Goal: Information Seeking & Learning: Check status

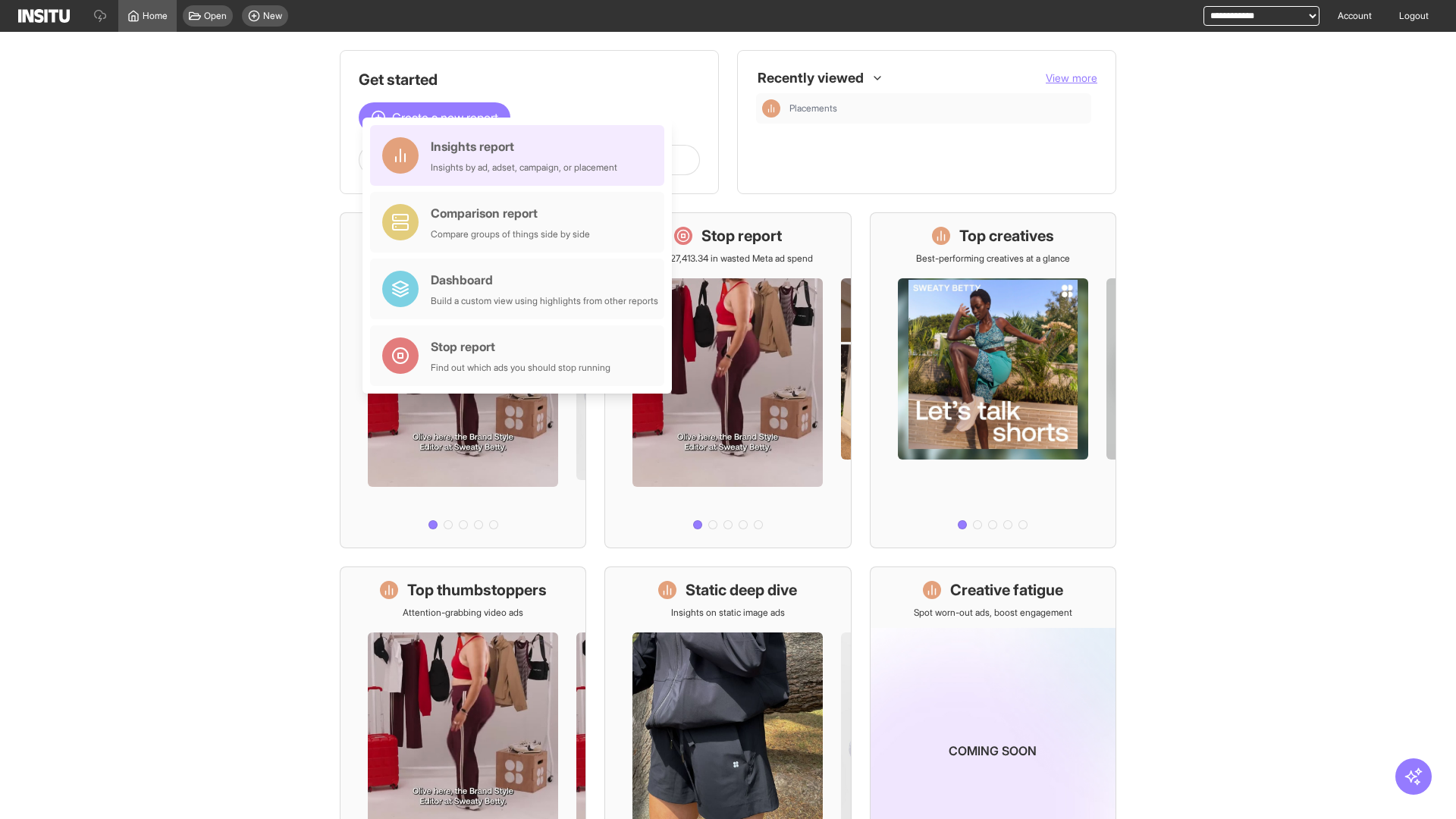
click at [521, 156] on div "Insights report Insights by ad, adset, campaign, or placement" at bounding box center [523, 155] width 186 height 36
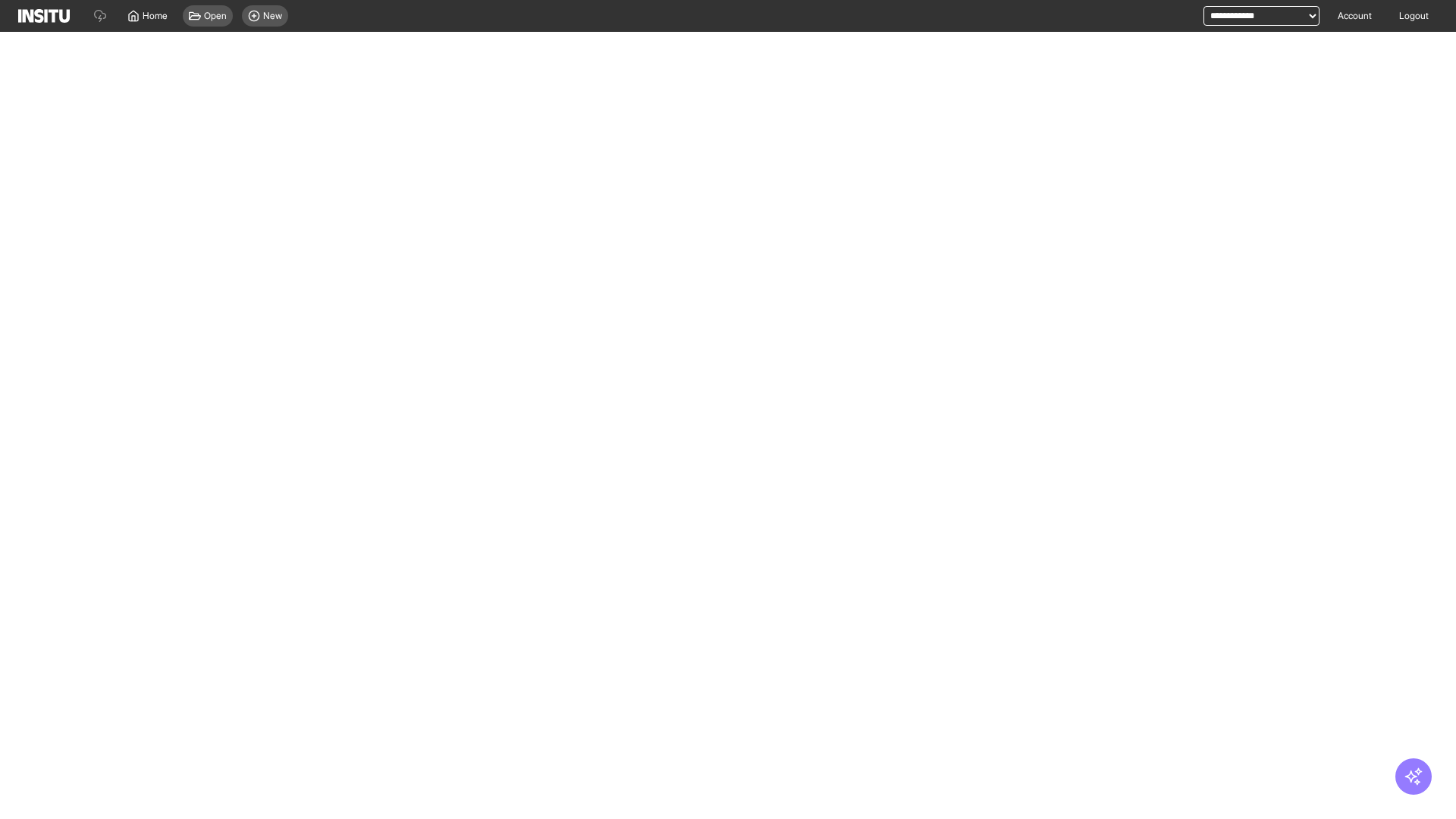
select select "**"
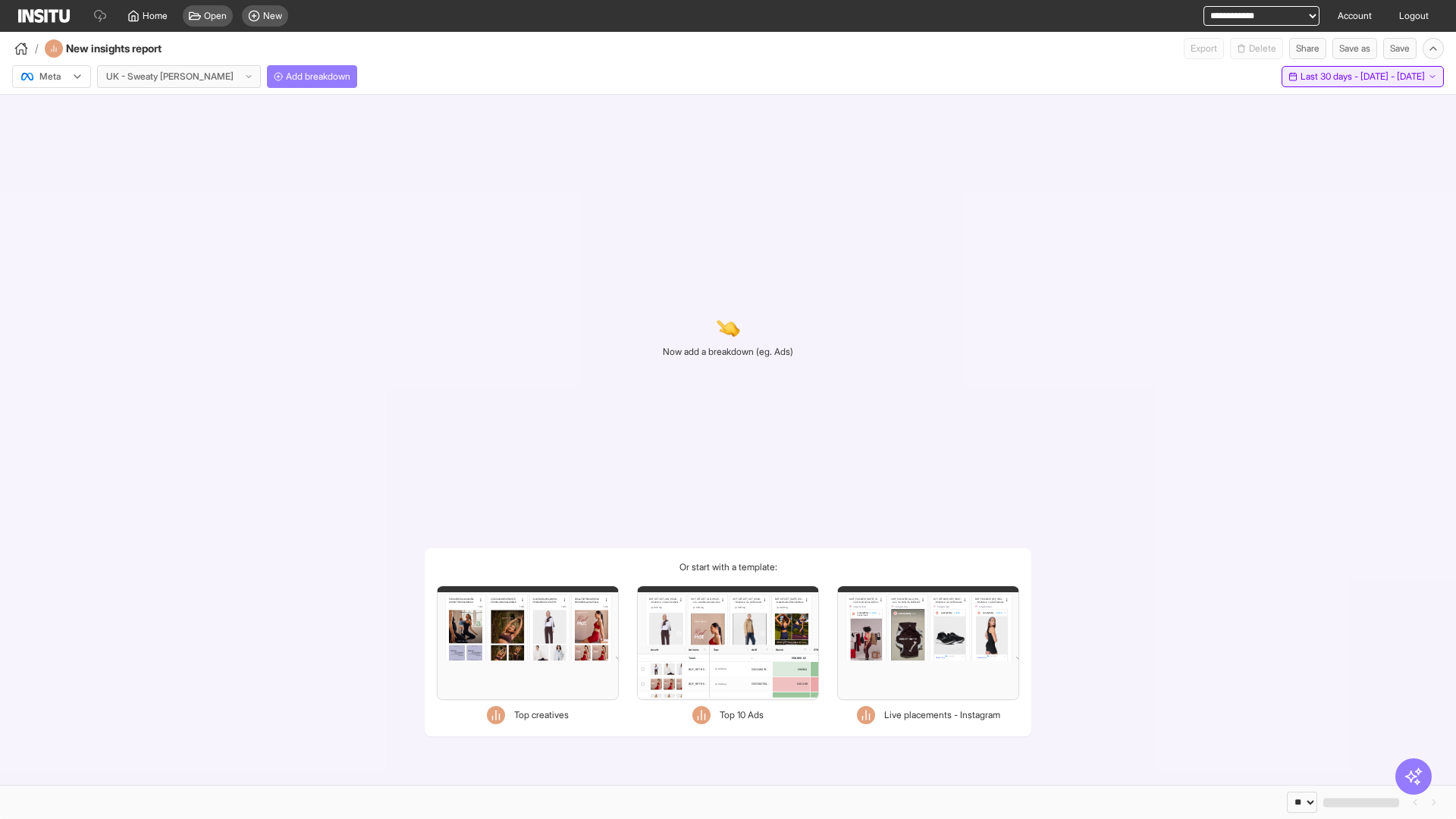
click at [1331, 77] on span "Last 30 days - [DATE] - [DATE]" at bounding box center [1363, 76] width 125 height 12
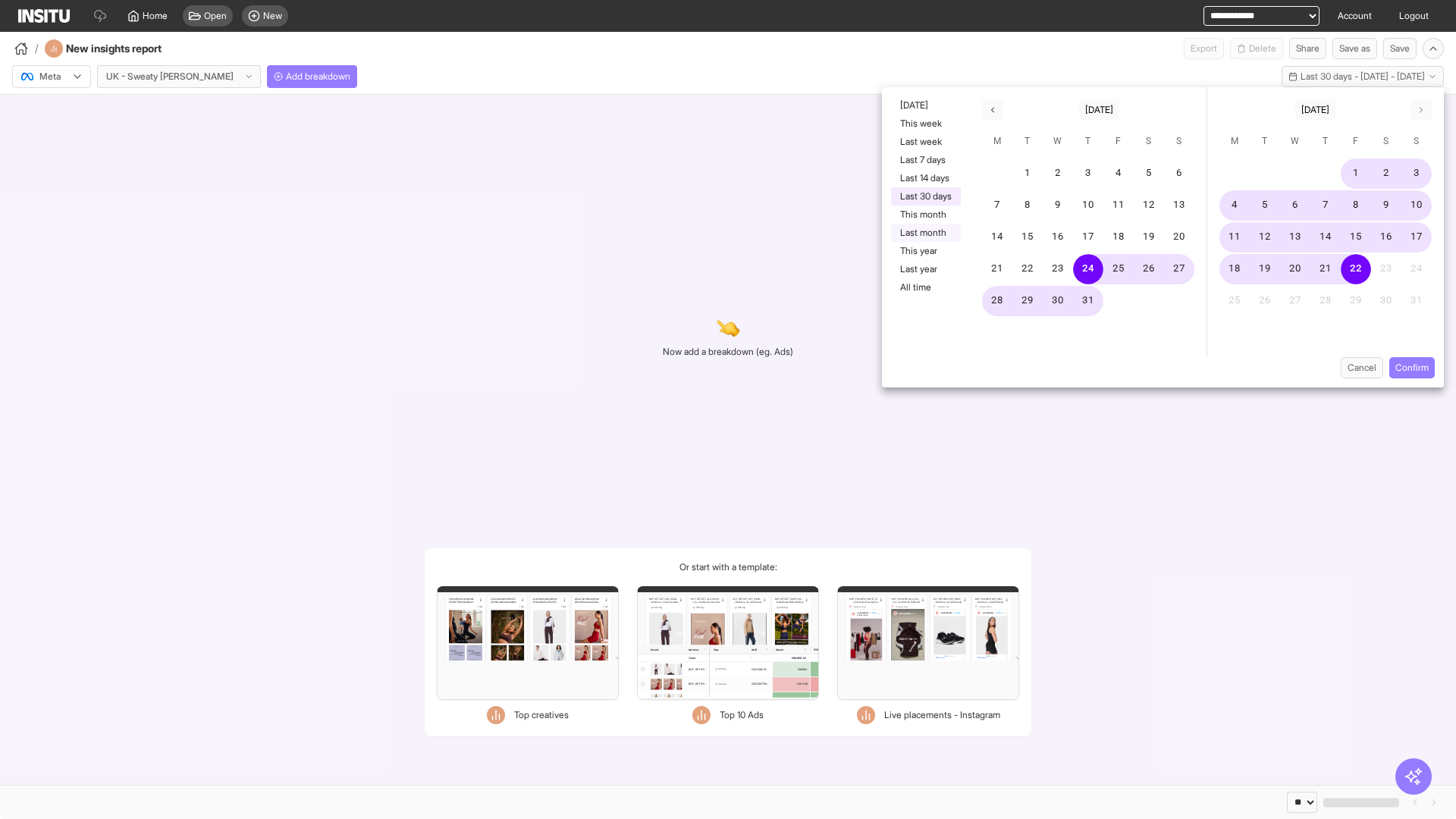
click at [925, 233] on button "Last month" at bounding box center [926, 233] width 70 height 19
